Goal: Obtain resource: Download file/media

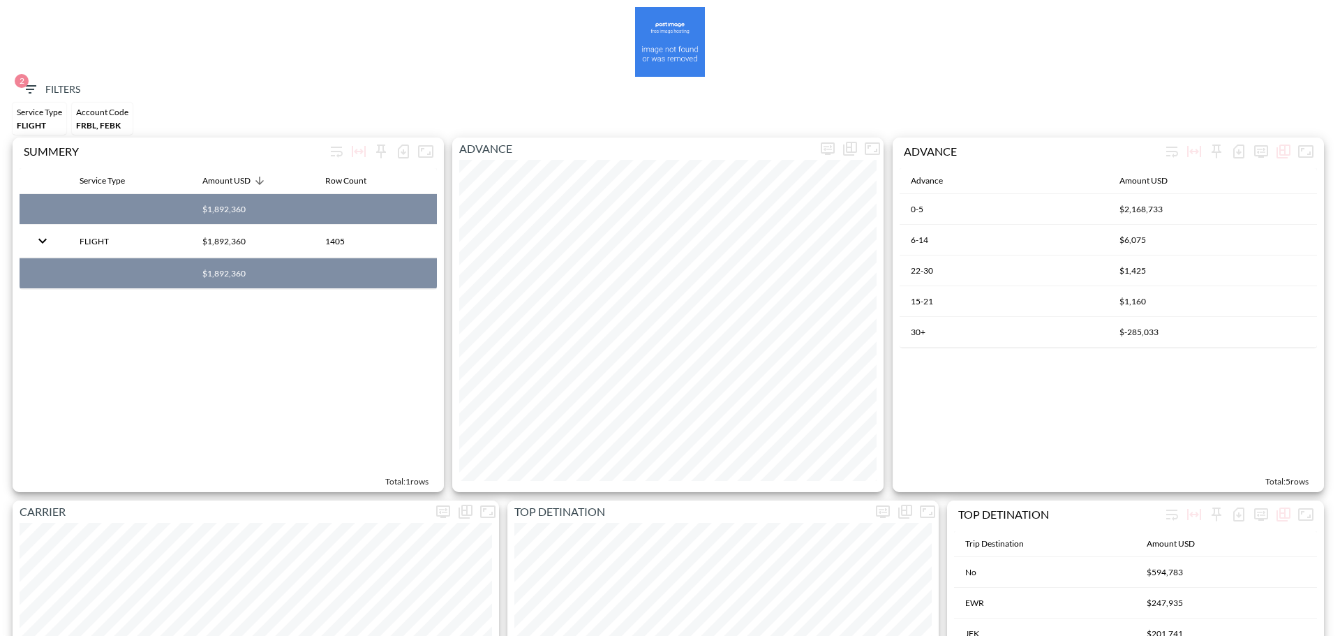
click at [34, 93] on icon "button" at bounding box center [30, 89] width 17 height 17
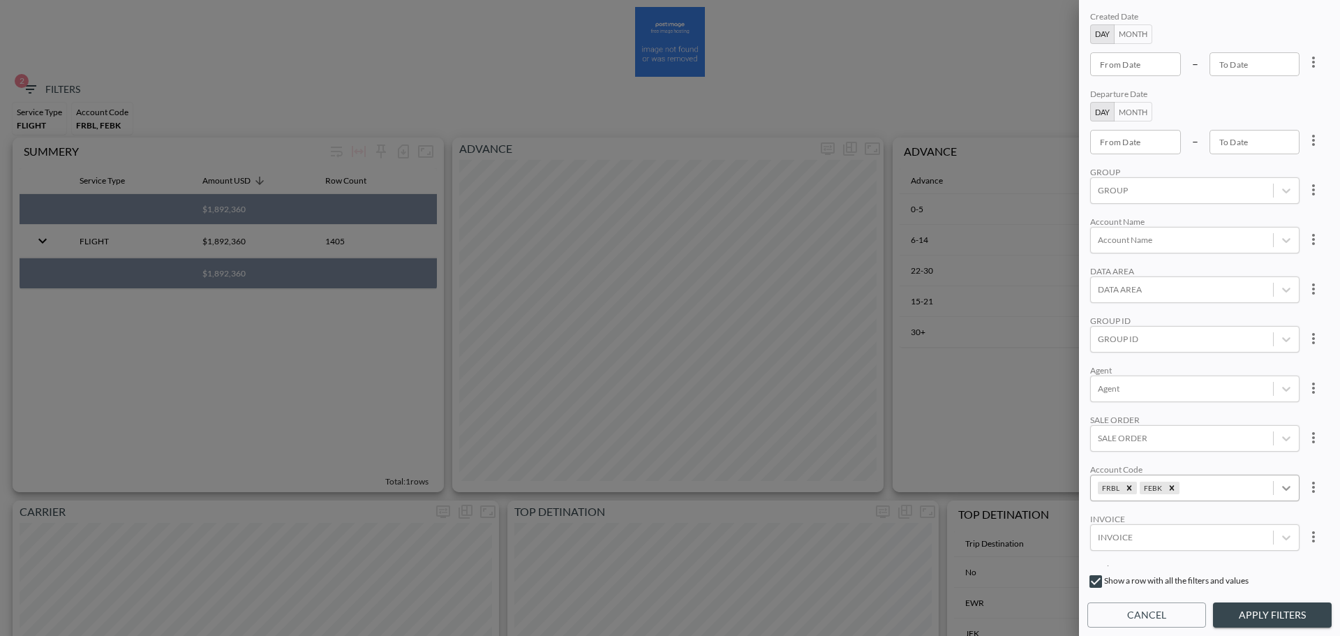
click at [1295, 484] on div "FRBL;FEBK" at bounding box center [1286, 487] width 25 height 25
click at [1313, 483] on icon "more" at bounding box center [1313, 487] width 17 height 17
click at [1271, 511] on li "Clear" at bounding box center [1262, 519] width 126 height 25
click at [1174, 359] on div "Created Date Day Month From Date From Date – To Date To Date Departure Date Day…" at bounding box center [1209, 287] width 244 height 558
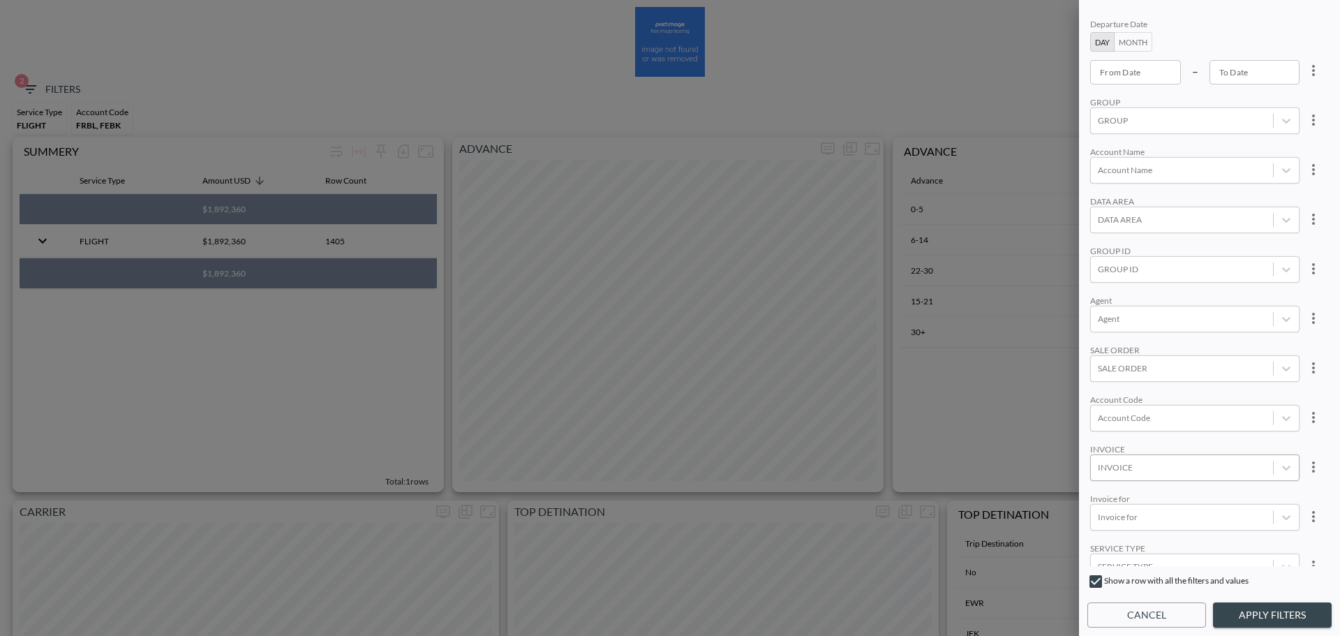
click at [1135, 473] on div at bounding box center [1182, 467] width 168 height 13
click at [1139, 465] on div at bounding box center [1182, 467] width 168 height 13
click at [1137, 465] on div at bounding box center [1182, 467] width 168 height 13
paste input "INVC00128218"
type input "INVC00128218"
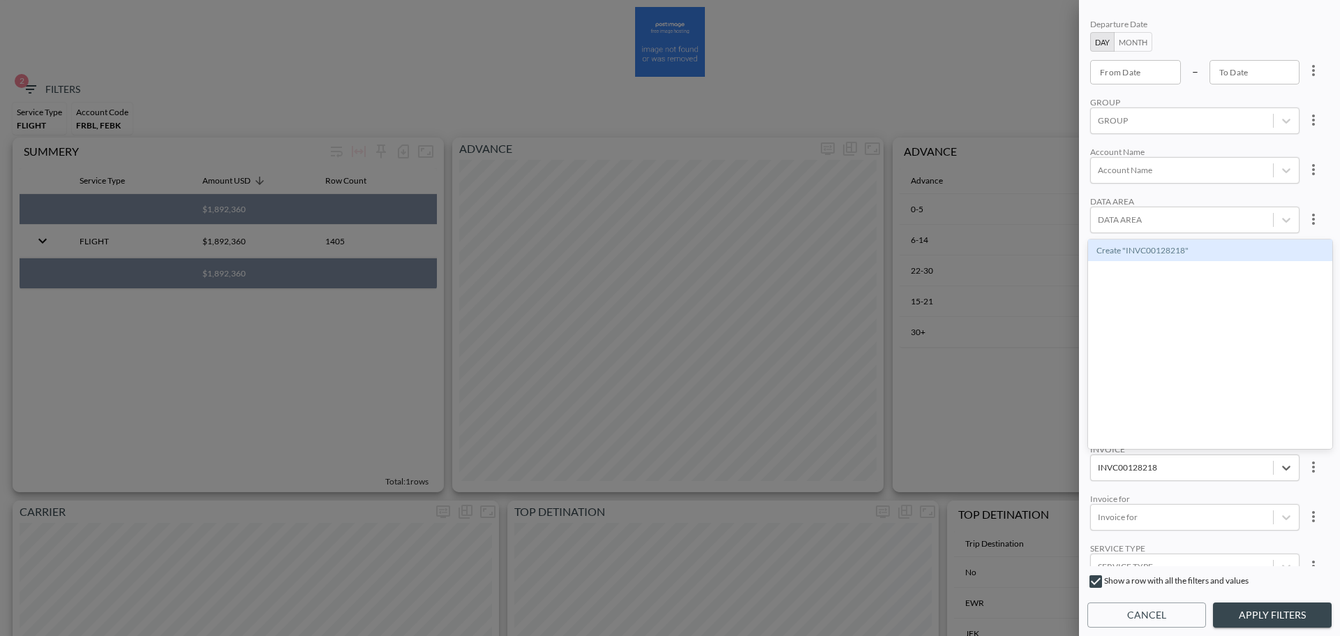
click at [1149, 249] on div "Create "INVC00128218"" at bounding box center [1210, 250] width 244 height 22
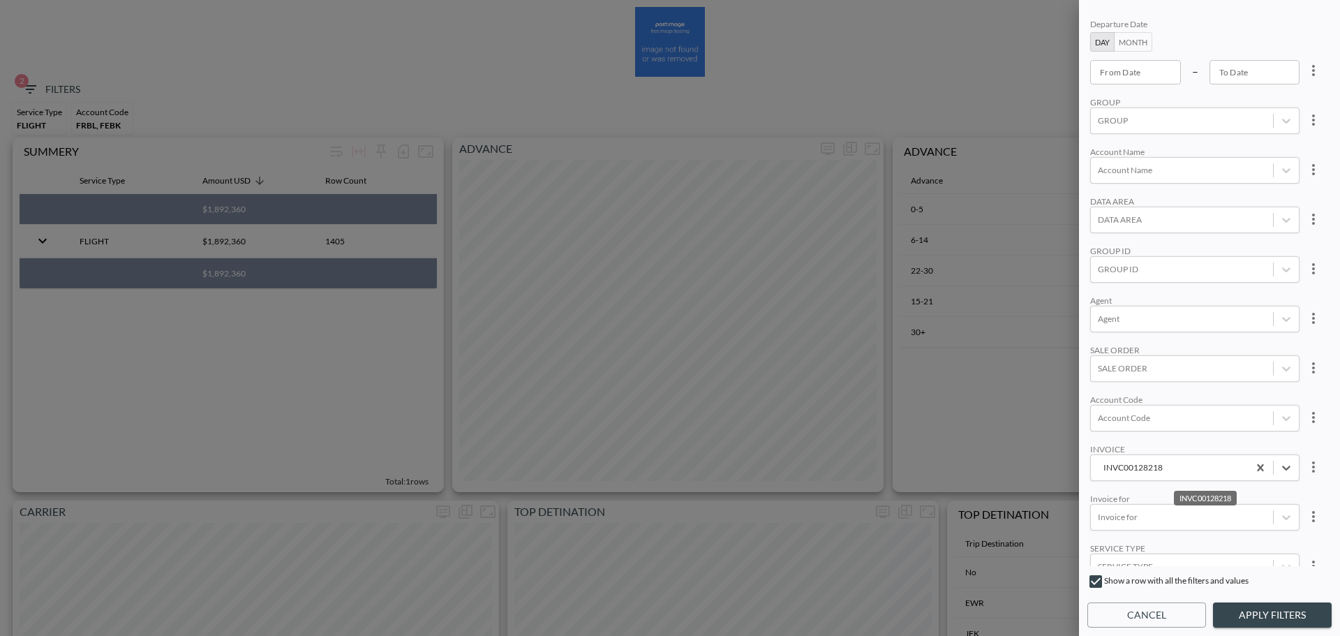
click at [1275, 611] on button "Apply Filters" at bounding box center [1272, 615] width 119 height 26
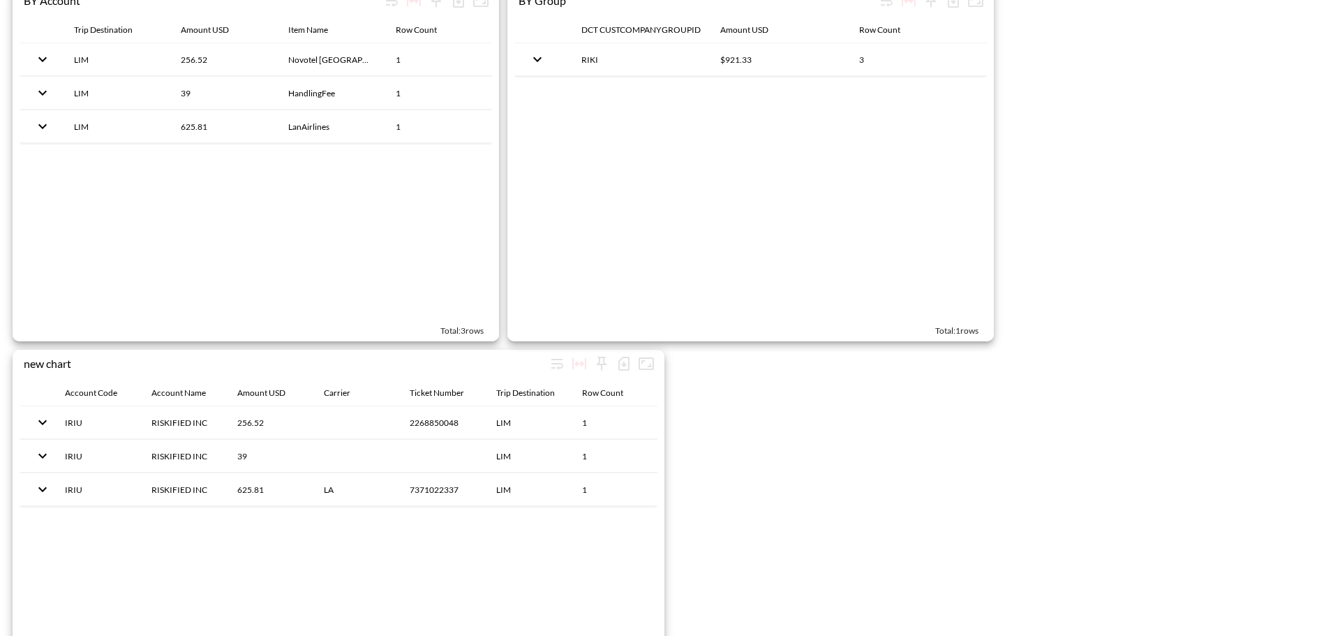
scroll to position [2024, 0]
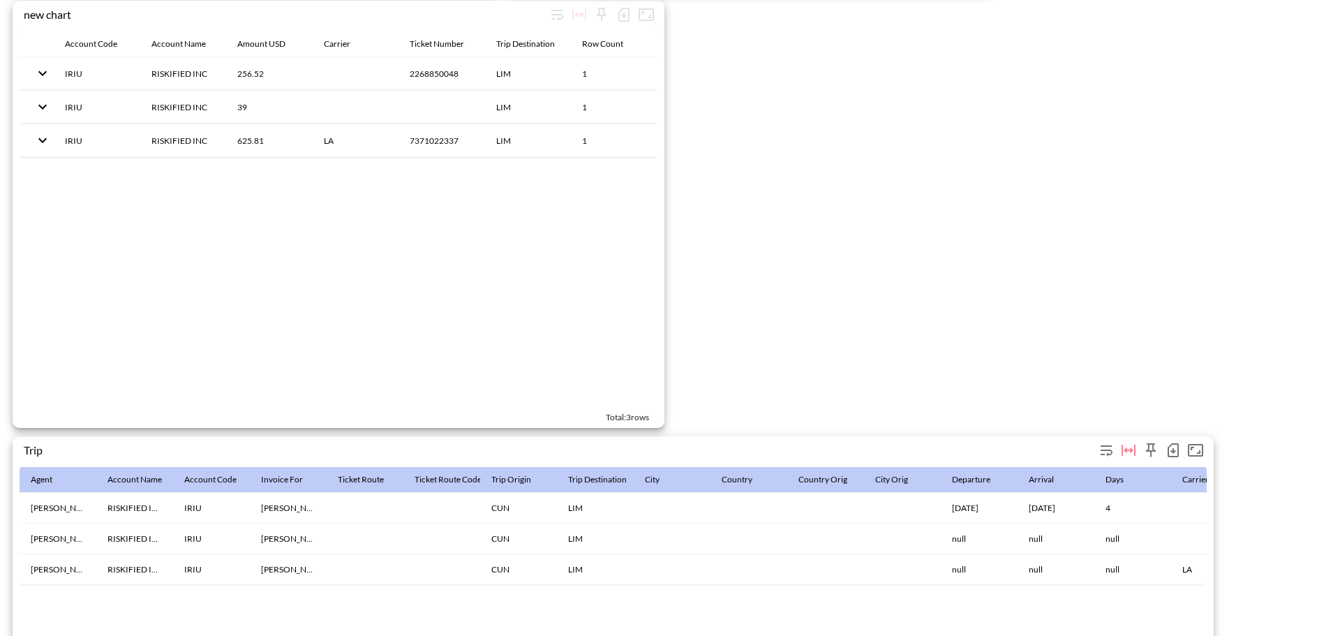
click at [1172, 449] on icon "button" at bounding box center [1173, 450] width 17 height 17
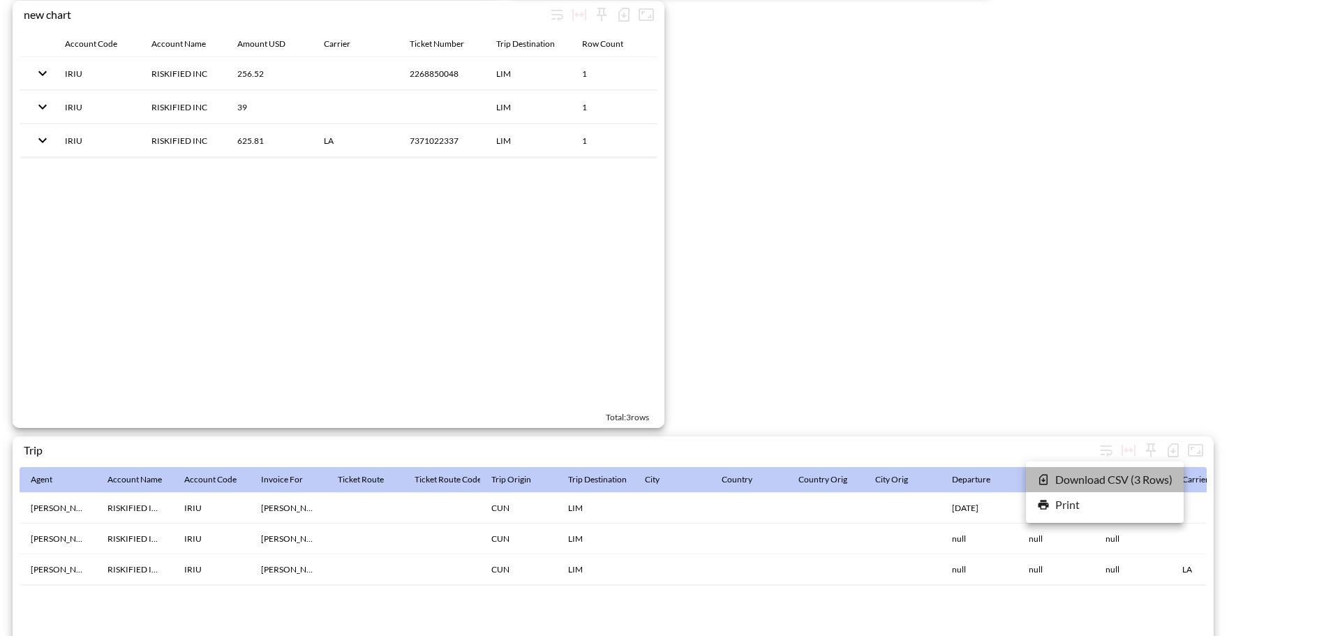
click at [1082, 479] on li "Download CSV ( 3 Rows )" at bounding box center [1105, 479] width 158 height 25
